Goal: Complete application form: Complete application form

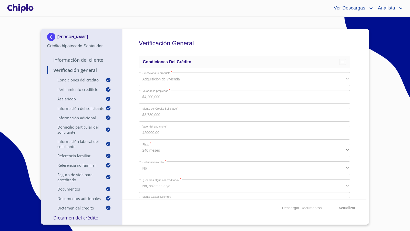
scroll to position [3281, 0]
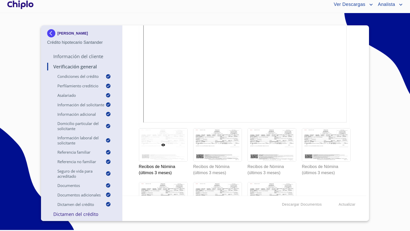
drag, startPoint x: 356, startPoint y: 142, endPoint x: 357, endPoint y: 136, distance: 5.7
click at [356, 138] on div "Verificación General Condiciones del Crédito Selecciona tu producto   * Adquisi…" at bounding box center [244, 110] width 244 height 170
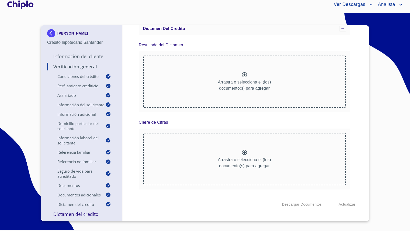
scroll to position [4350, 0]
copy div "ISRAEL SALAZAR GUTIERREZ Crédito hipotecario Santander"
drag, startPoint x: 107, startPoint y: 43, endPoint x: 13, endPoint y: 73, distance: 98.1
click at [13, 73] on section "ISRAEL SALAZAR GUTIERREZ Crédito hipotecario Santander Información del Cliente …" at bounding box center [205, 120] width 410 height 214
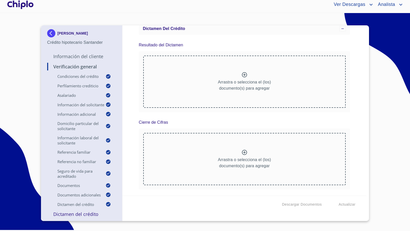
click at [351, 115] on div "Verificación General Condiciones del Crédito Selecciona tu producto   * Adquisi…" at bounding box center [244, 110] width 244 height 170
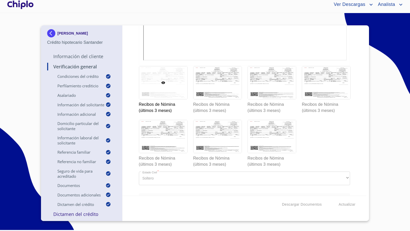
scroll to position [3342, 0]
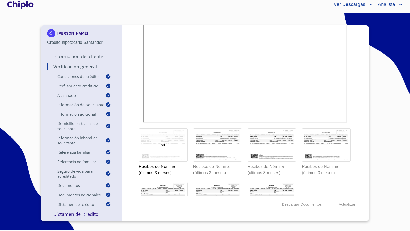
click at [128, 106] on div "Verificación General Condiciones del Crédito Selecciona tu producto   * Adquisi…" at bounding box center [244, 110] width 244 height 170
click at [18, 4] on div at bounding box center [20, 4] width 28 height 16
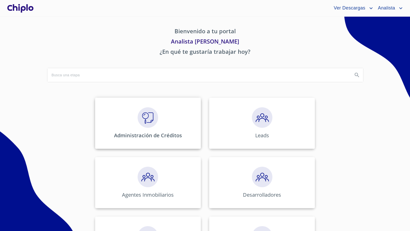
click at [159, 130] on div "Administración de Créditos" at bounding box center [148, 123] width 106 height 51
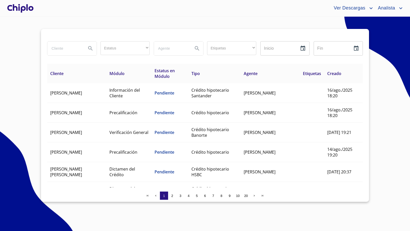
click at [66, 54] on input "search" at bounding box center [64, 48] width 35 height 14
type input "erika"
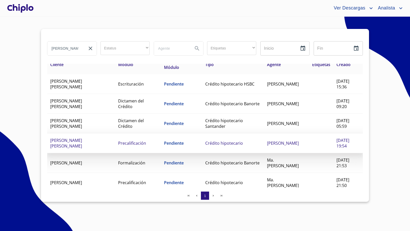
scroll to position [20, 0]
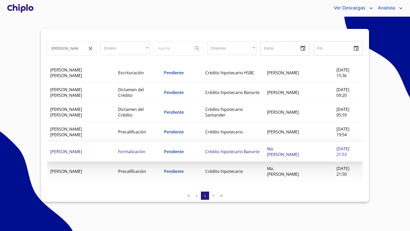
click at [197, 149] on td "Pendiente" at bounding box center [181, 152] width 41 height 20
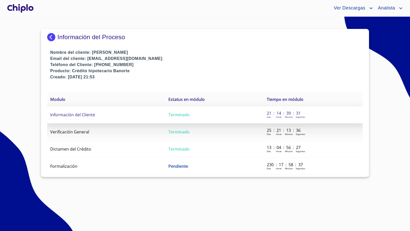
click at [118, 116] on td "Información del Cliente" at bounding box center [106, 114] width 118 height 17
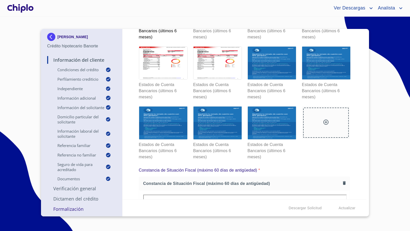
scroll to position [3124, 0]
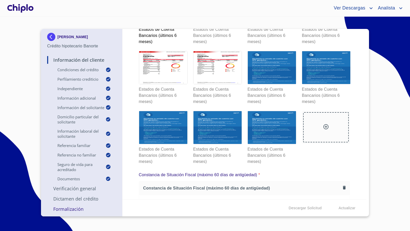
click at [327, 121] on div at bounding box center [326, 127] width 46 height 30
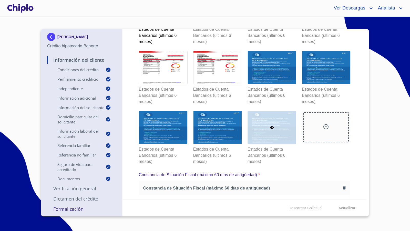
click at [283, 123] on div at bounding box center [272, 127] width 48 height 33
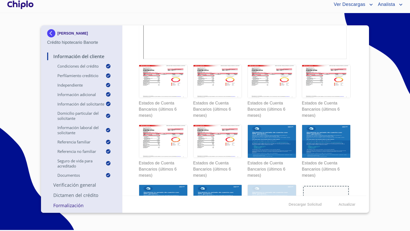
scroll to position [3054, 0]
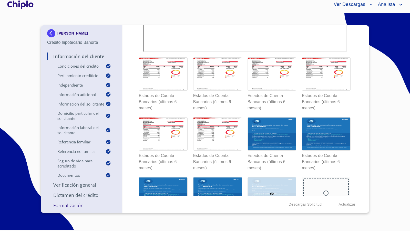
click at [323, 190] on icon at bounding box center [326, 193] width 6 height 6
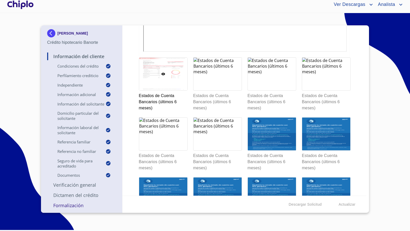
scroll to position [3100, 0]
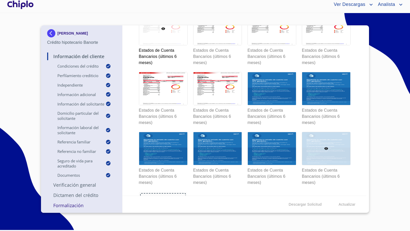
click at [321, 149] on div at bounding box center [326, 148] width 48 height 33
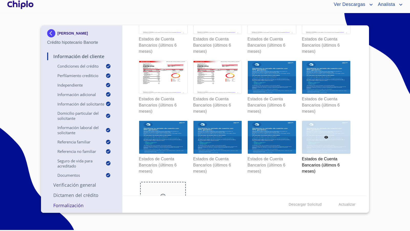
scroll to position [3111, 0]
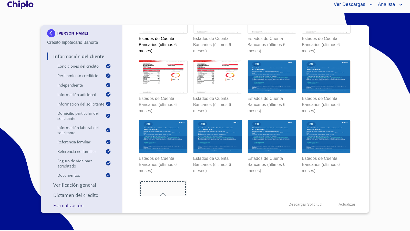
click at [350, 116] on div "Información del Cliente Condiciones del Crédito Selecciona tu producto   * Adqu…" at bounding box center [244, 110] width 244 height 170
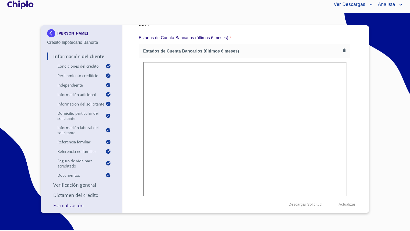
scroll to position [2908, 0]
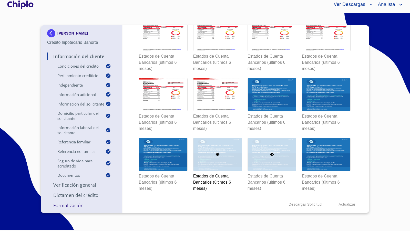
click at [274, 152] on div at bounding box center [272, 154] width 48 height 33
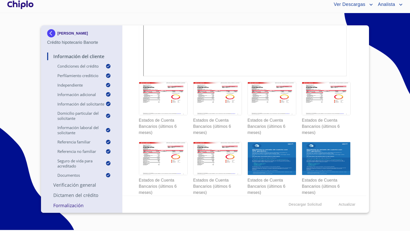
scroll to position [3032, 0]
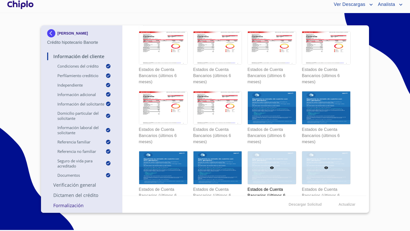
click at [327, 159] on div at bounding box center [326, 167] width 48 height 33
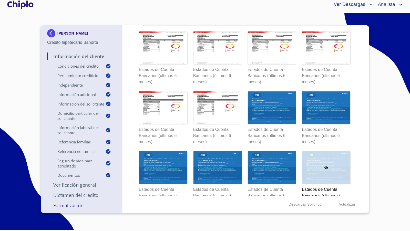
scroll to position [2905, 0]
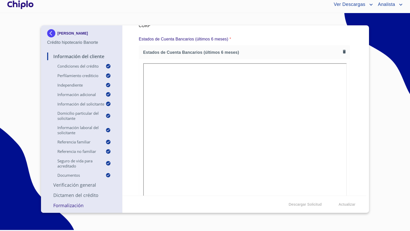
click at [354, 136] on div "Información del Cliente Condiciones del Crédito Selecciona tu producto   * Adqu…" at bounding box center [244, 110] width 244 height 170
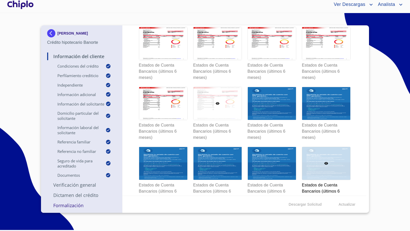
click at [224, 96] on div at bounding box center [217, 103] width 48 height 33
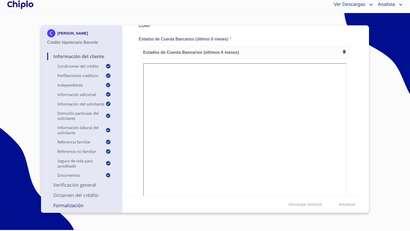
click at [347, 111] on div "Información del Cliente Condiciones del Crédito Selecciona tu producto   * Adqu…" at bounding box center [244, 110] width 244 height 170
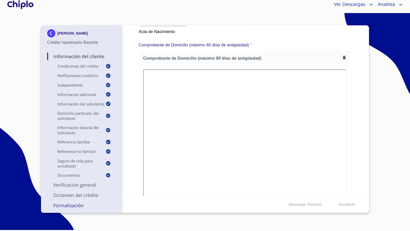
scroll to position [2446, 0]
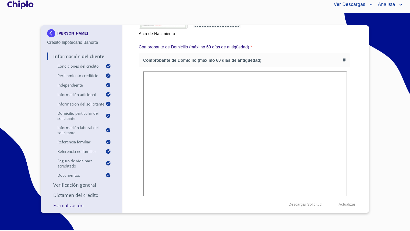
click at [22, 6] on div at bounding box center [20, 4] width 28 height 16
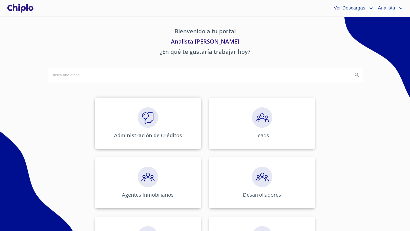
click at [152, 117] on img at bounding box center [147, 117] width 20 height 20
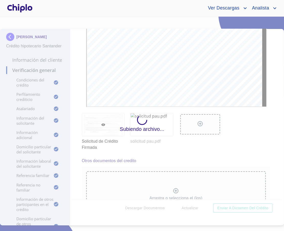
scroll to position [6411, 0]
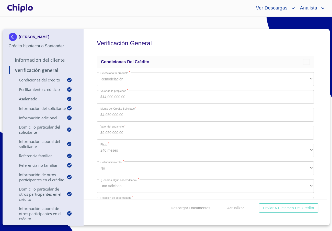
scroll to position [6663, 0]
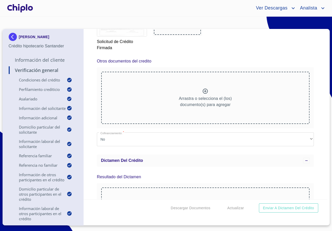
click at [175, 25] on icon at bounding box center [178, 22] width 6 height 6
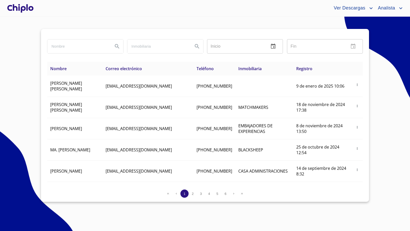
click at [80, 45] on input "search" at bounding box center [77, 46] width 61 height 14
type input "[PERSON_NAME]"
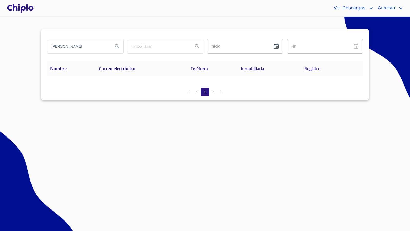
click at [24, 9] on div at bounding box center [20, 8] width 28 height 16
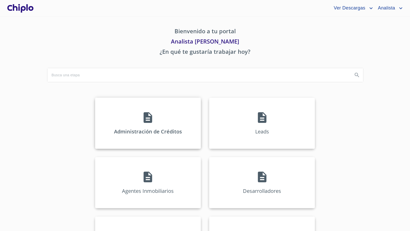
click at [155, 117] on div "Administración de Créditos" at bounding box center [148, 123] width 106 height 51
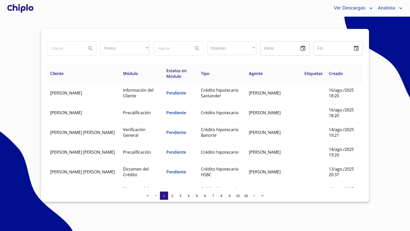
click at [75, 50] on input "search" at bounding box center [64, 48] width 35 height 14
type input "[PERSON_NAME]"
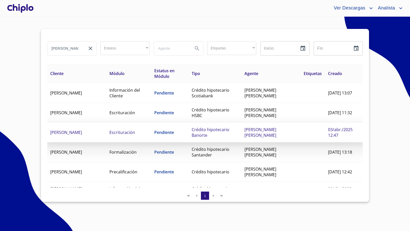
click at [212, 127] on span "Crédito hipotecario Banorte" at bounding box center [210, 132] width 38 height 11
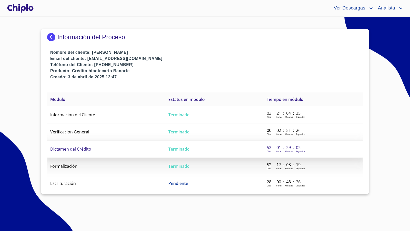
click at [74, 148] on span "Dictamen del Crédito" at bounding box center [70, 149] width 41 height 6
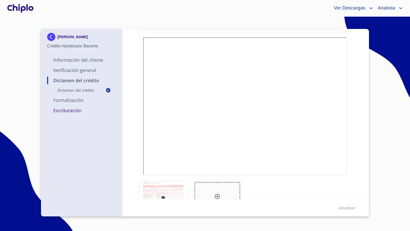
scroll to position [83, 0]
copy div "CARLOS MARQUEZ RICO Crédito hipotecario Banorte"
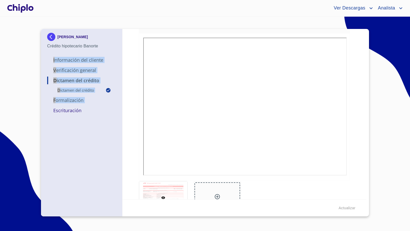
drag, startPoint x: 100, startPoint y: 47, endPoint x: 25, endPoint y: 111, distance: 98.5
click at [25, 111] on section "CARLOS MARQUEZ RICO Crédito hipotecario Banorte Información del Cliente Verific…" at bounding box center [205, 124] width 410 height 214
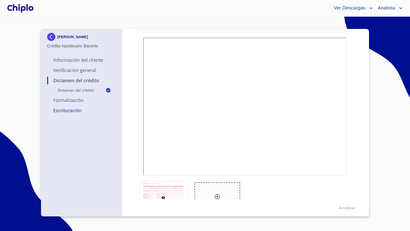
click at [26, 112] on section "CARLOS MARQUEZ RICO Crédito hipotecario Banorte Información del Cliente Verific…" at bounding box center [205, 124] width 410 height 214
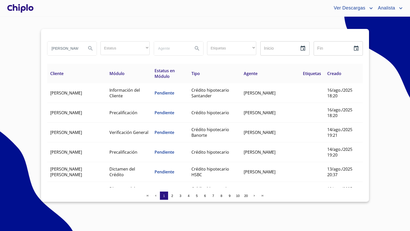
type input "[PERSON_NAME]"
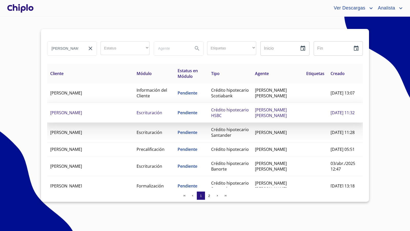
click at [211, 112] on span "Crédito hipotecario HSBC" at bounding box center [230, 112] width 38 height 11
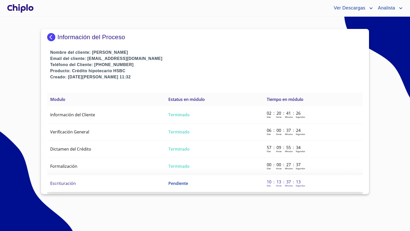
click at [72, 181] on span "Escrituración" at bounding box center [63, 183] width 26 height 6
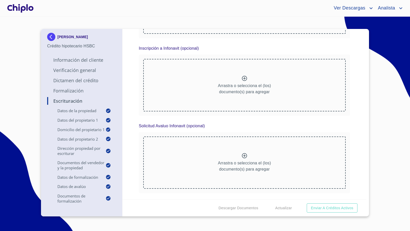
scroll to position [3067, 0]
drag, startPoint x: 219, startPoint y: 138, endPoint x: 156, endPoint y: 1, distance: 151.7
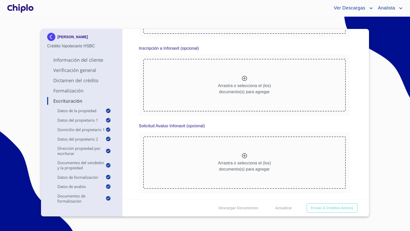
click at [26, 6] on div at bounding box center [20, 8] width 28 height 16
